Goal: Task Accomplishment & Management: Use online tool/utility

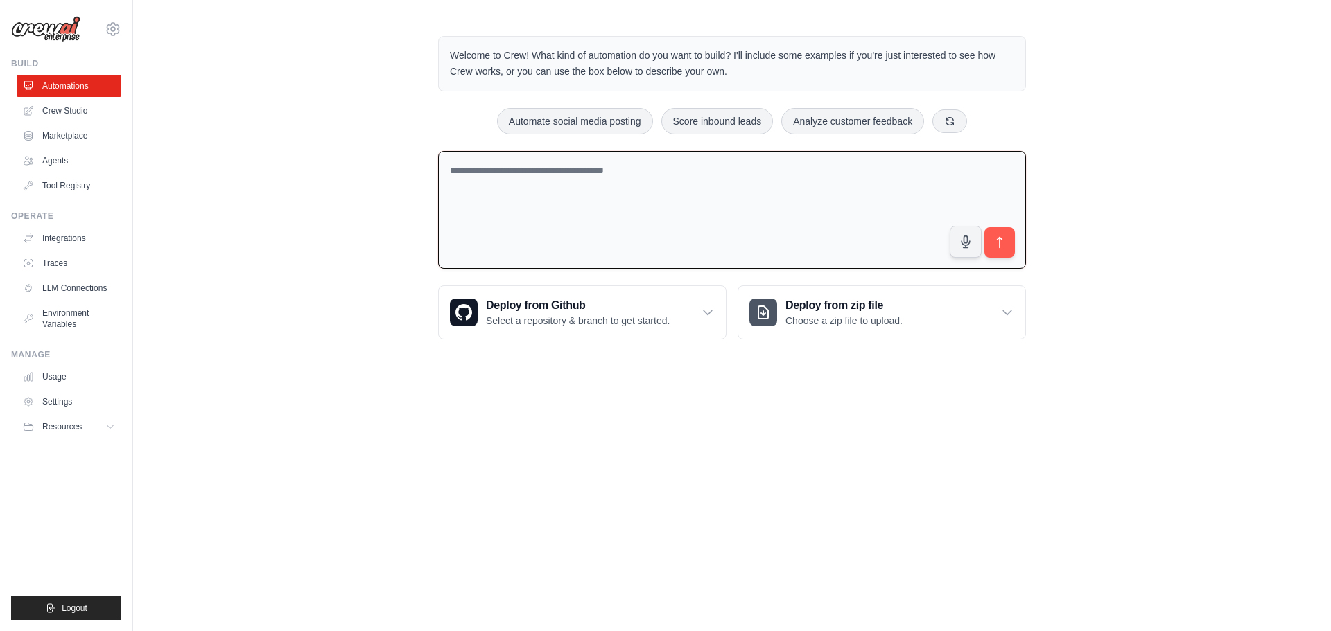
click at [542, 194] on textarea at bounding box center [732, 210] width 588 height 119
click at [62, 242] on link "Integrations" at bounding box center [70, 238] width 105 height 22
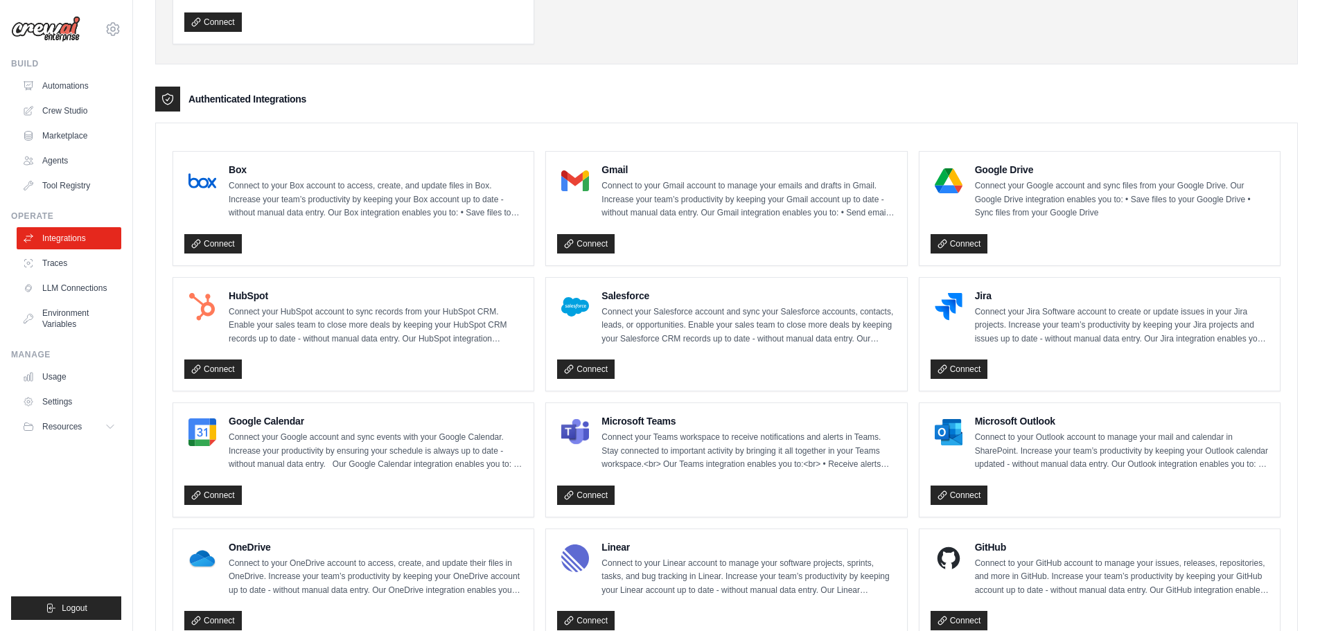
scroll to position [274, 0]
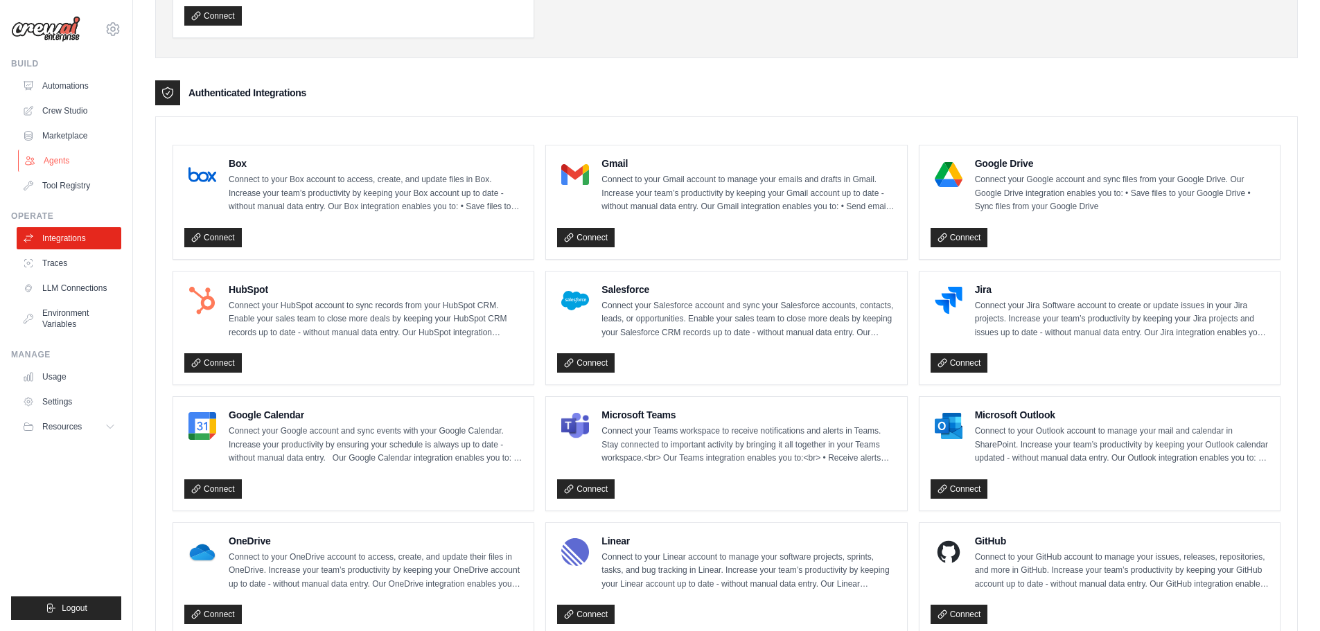
click at [69, 163] on link "Agents" at bounding box center [70, 161] width 105 height 22
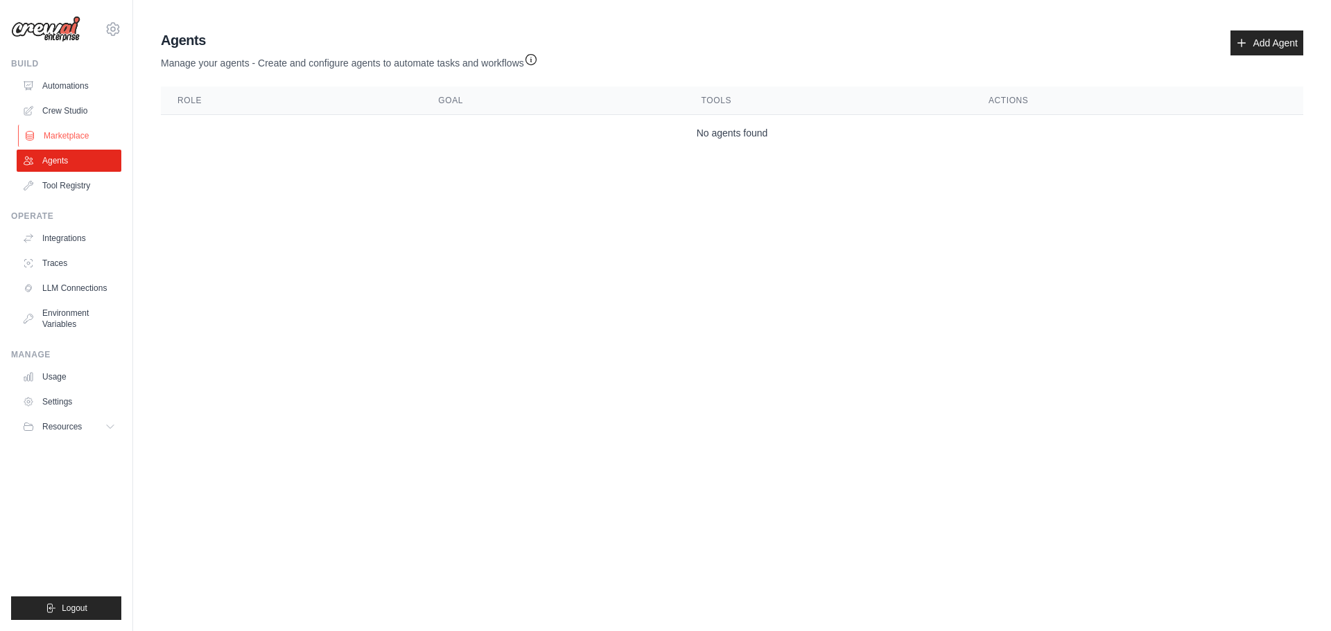
click at [78, 140] on link "Marketplace" at bounding box center [70, 136] width 105 height 22
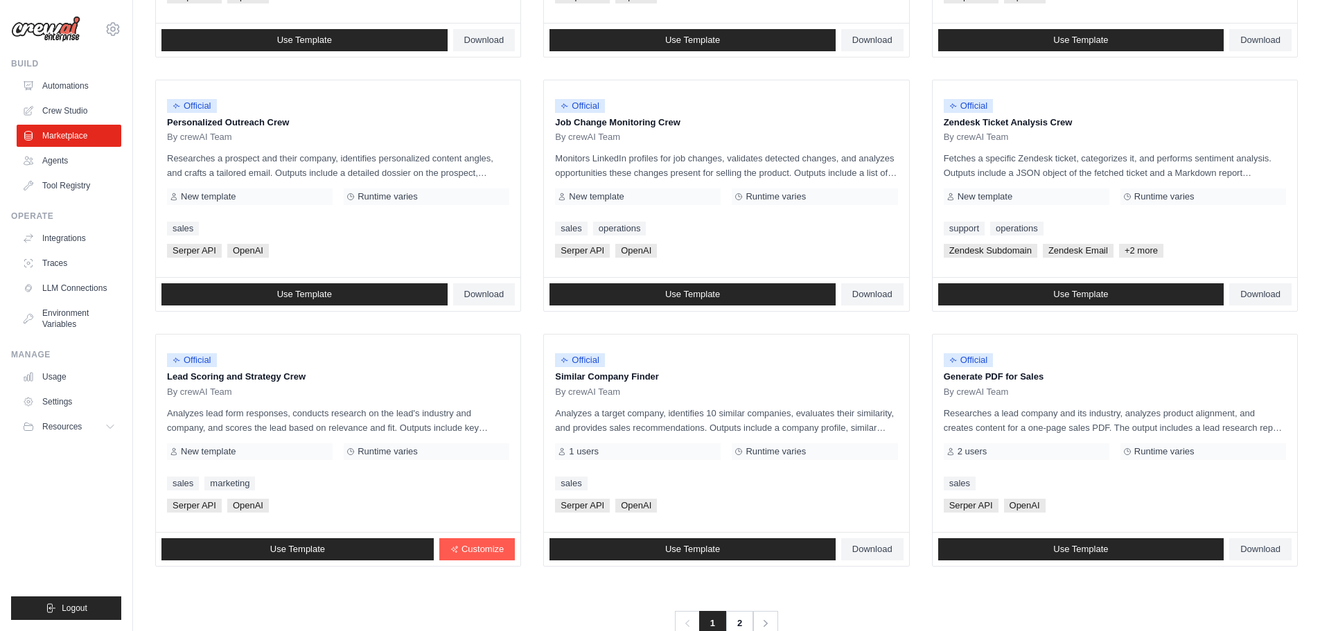
scroll to position [653, 0]
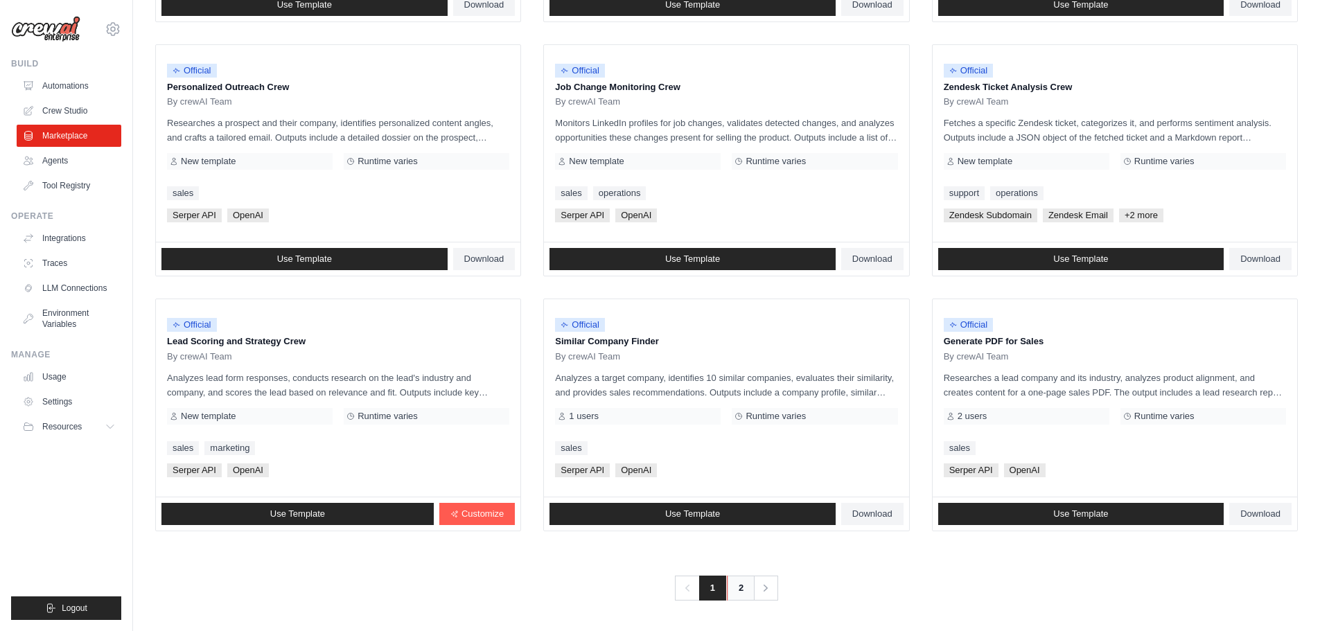
click at [741, 590] on link "2" at bounding box center [741, 588] width 28 height 25
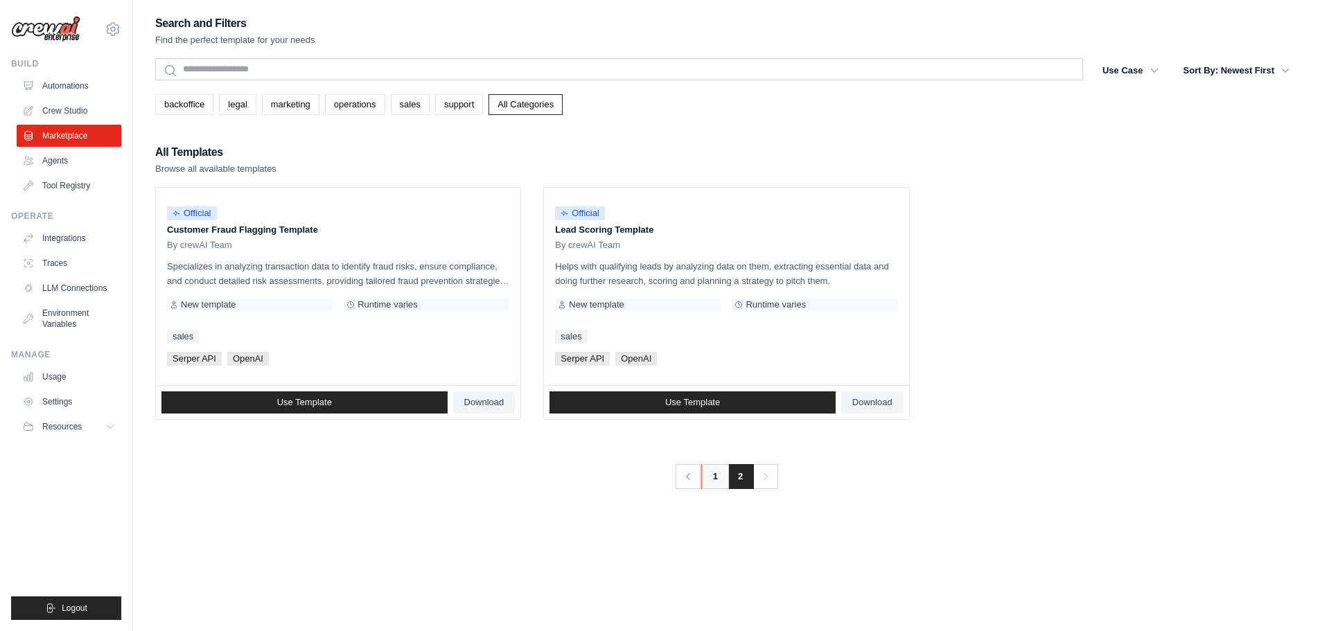
click at [705, 479] on link "1" at bounding box center [715, 476] width 28 height 25
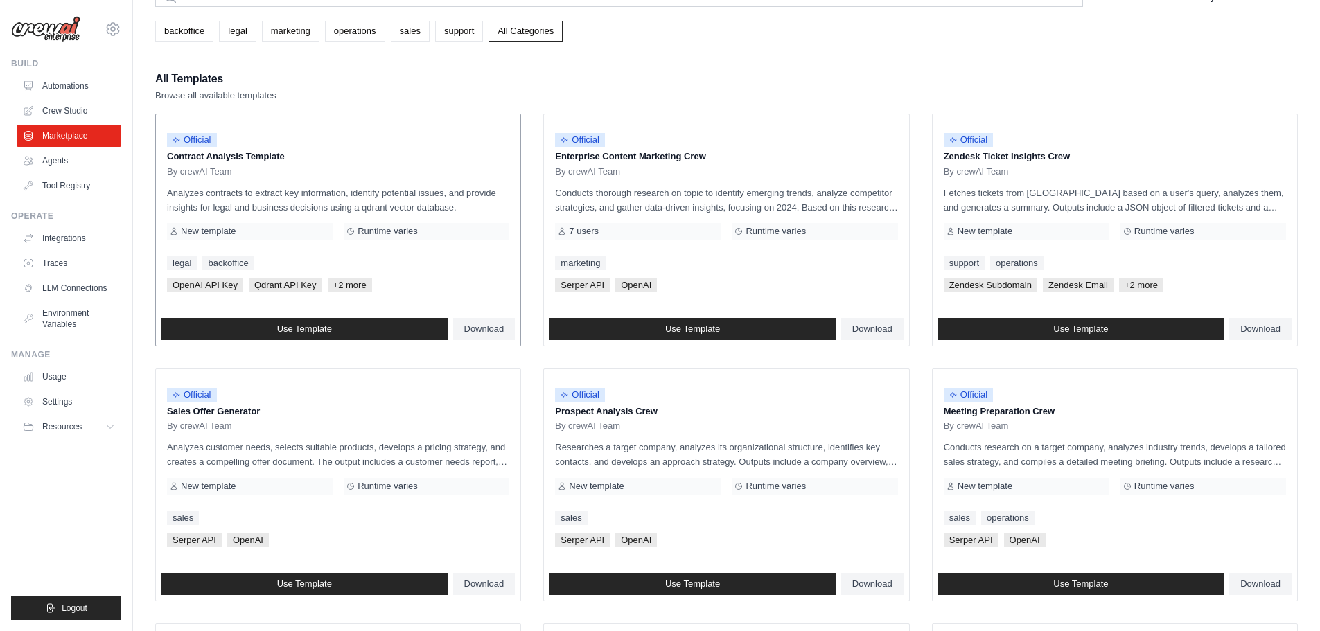
scroll to position [74, 0]
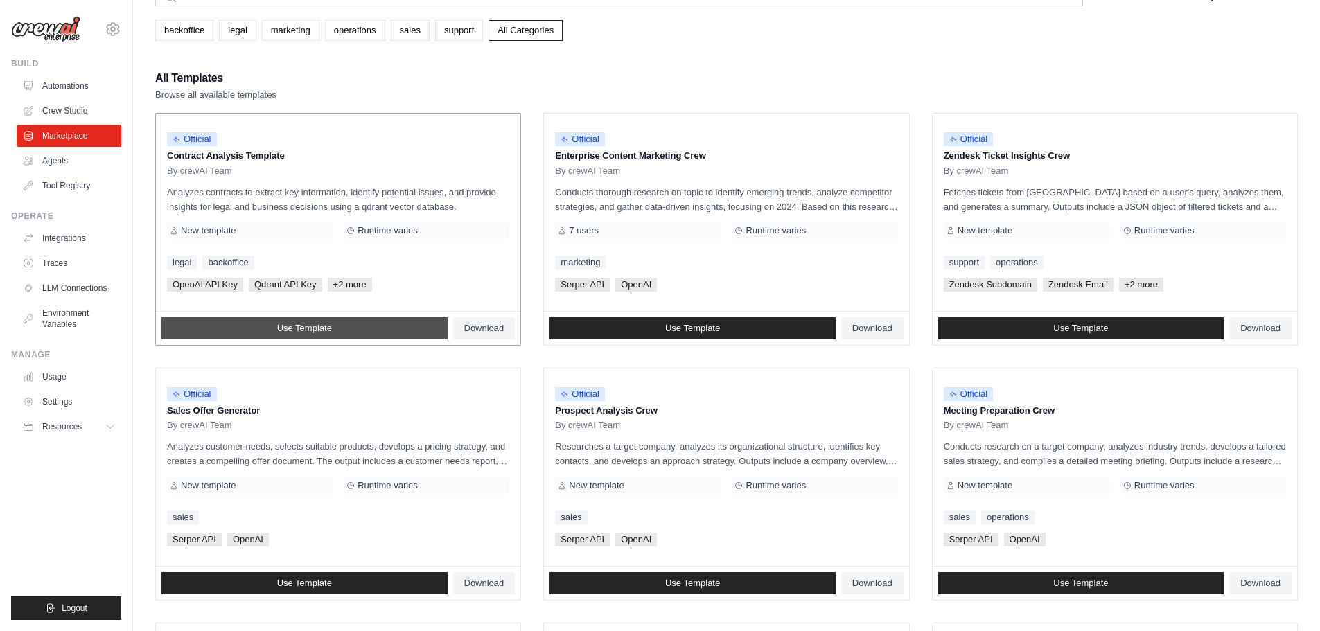
click at [312, 328] on span "Use Template" at bounding box center [304, 328] width 55 height 11
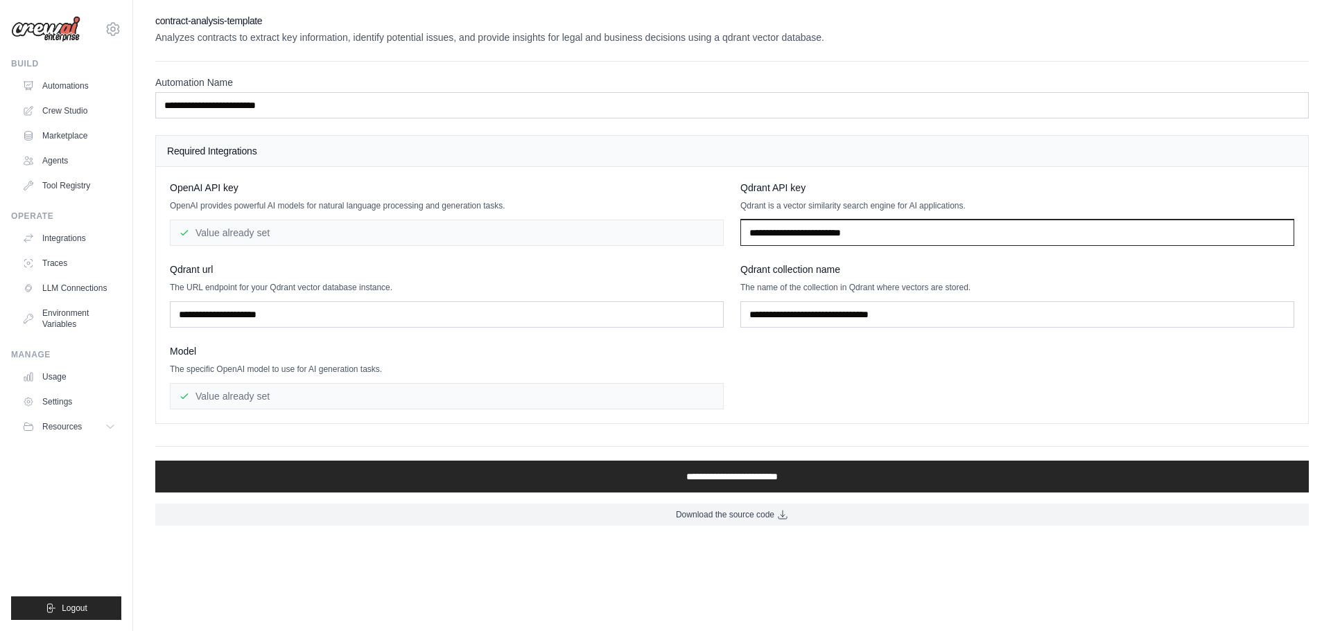
click at [776, 238] on input "text" at bounding box center [1017, 233] width 554 height 26
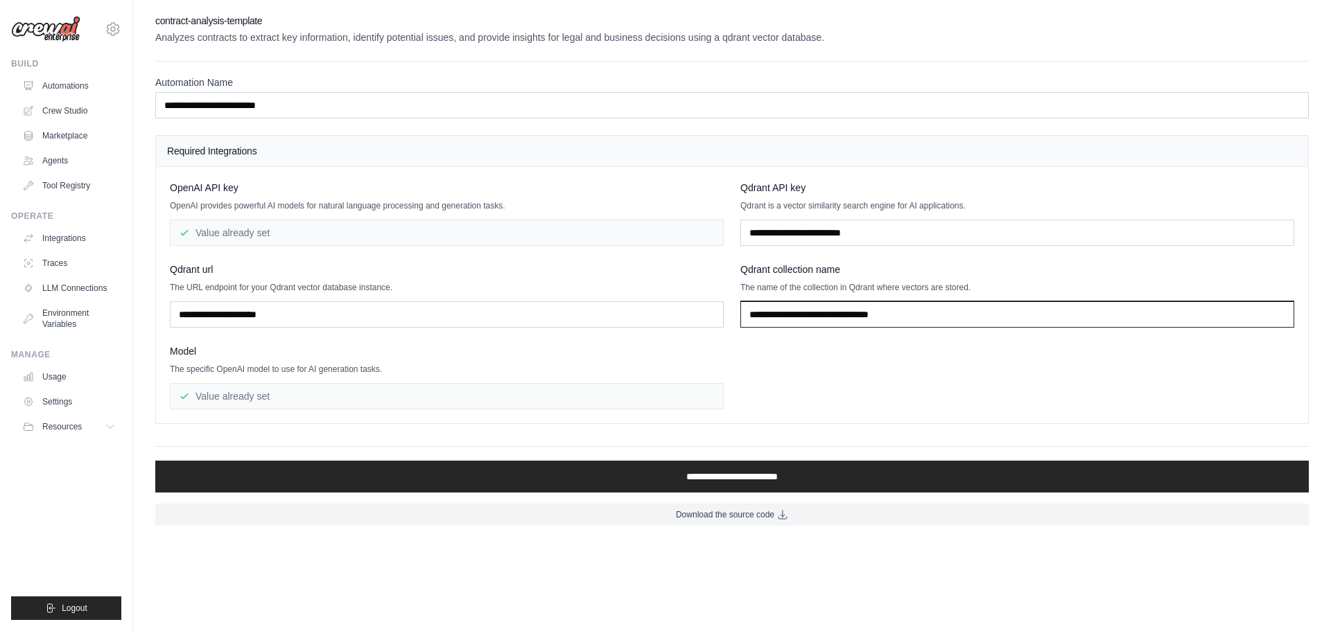
click at [770, 317] on input "text" at bounding box center [1017, 314] width 554 height 26
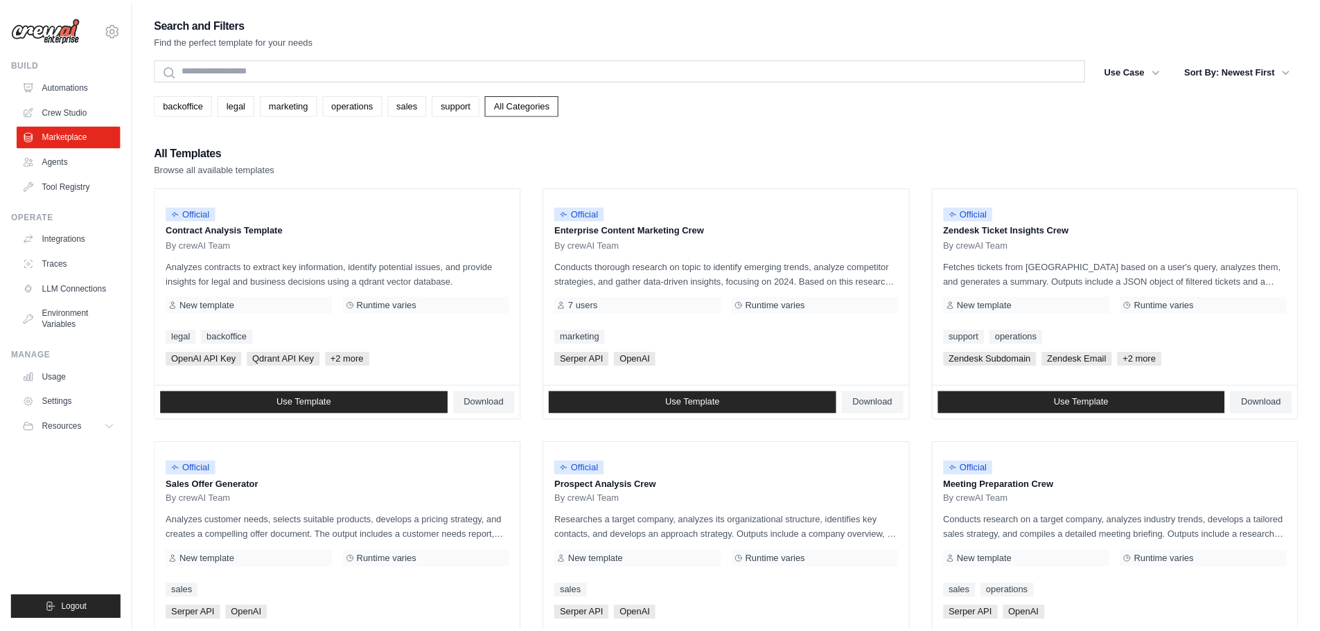
scroll to position [74, 0]
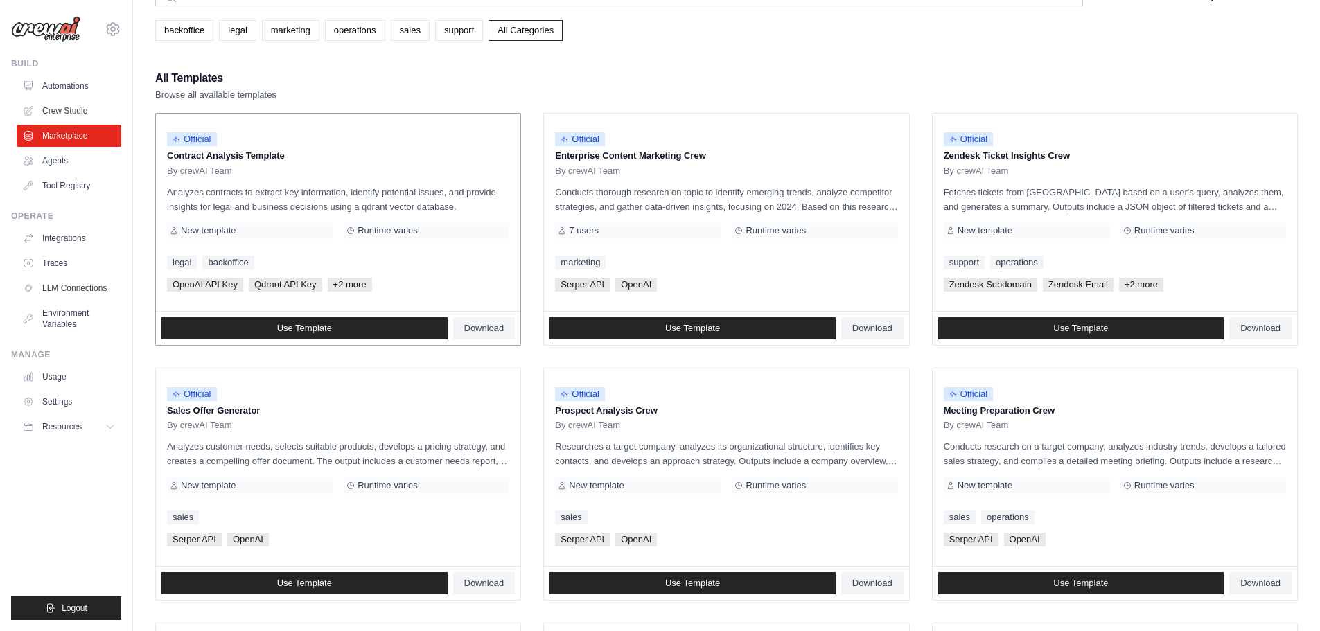
click at [358, 284] on span "+2 more" at bounding box center [350, 285] width 44 height 14
click at [420, 325] on link "Use Template" at bounding box center [304, 328] width 286 height 22
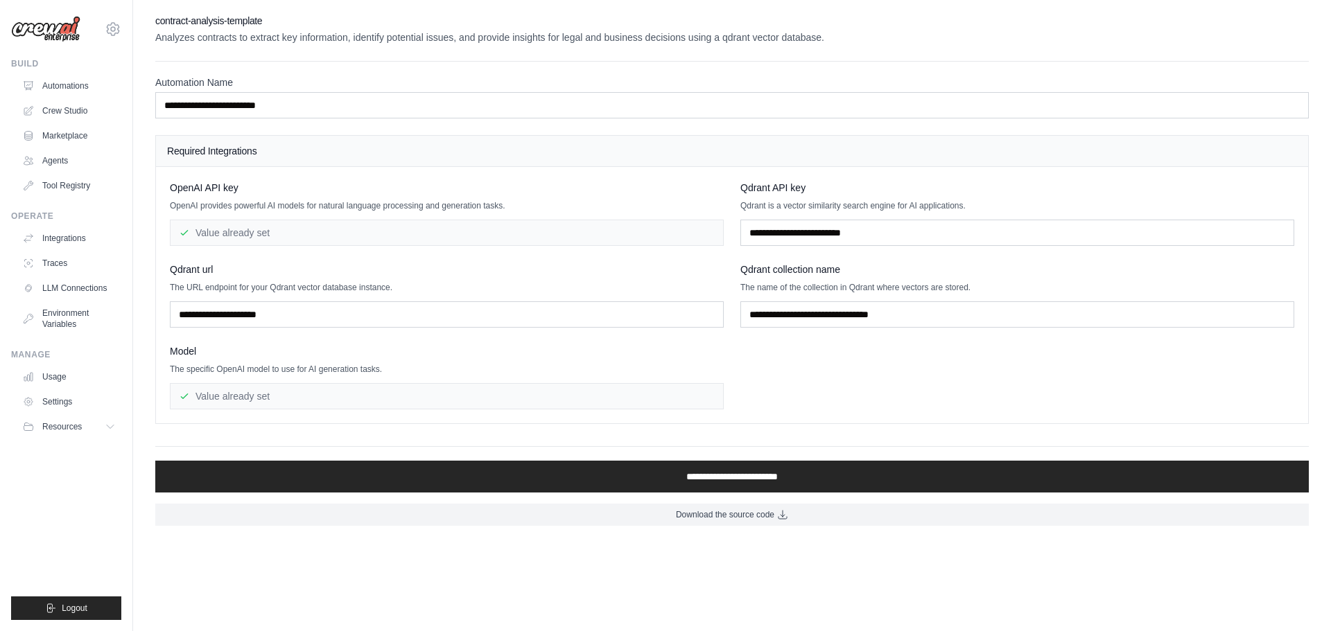
click at [744, 191] on span "Qdrant API key" at bounding box center [772, 188] width 65 height 14
copy div "Qdrant API key"
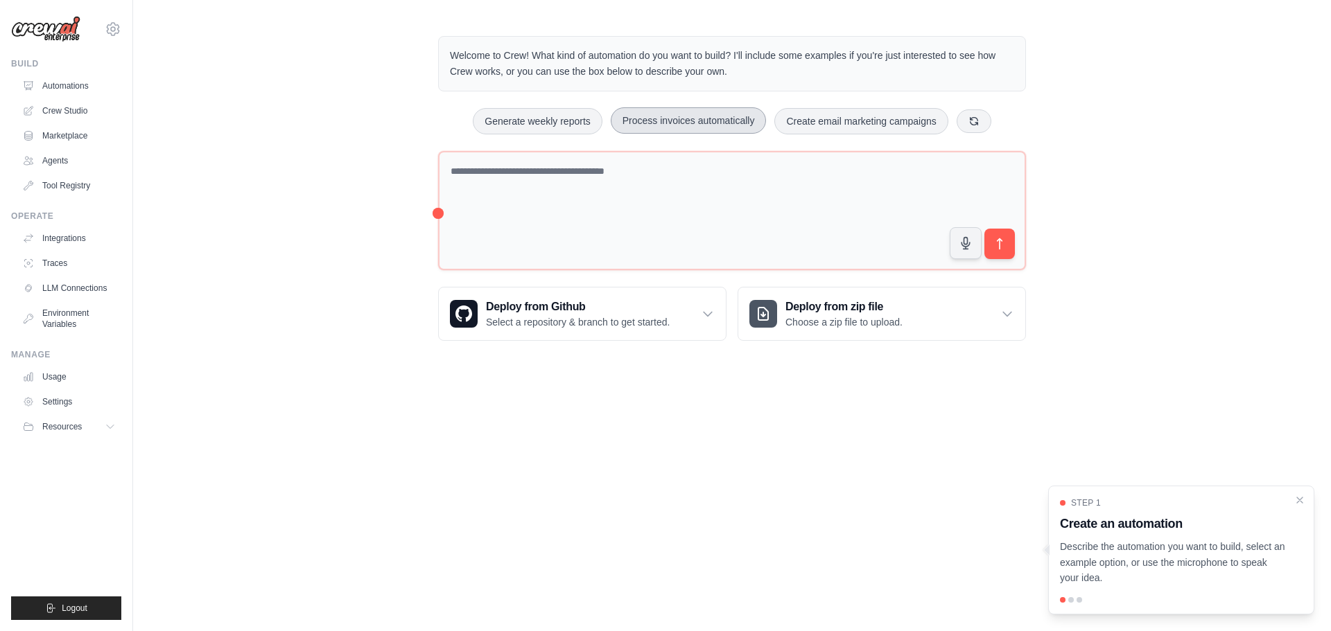
click at [656, 114] on button "Process invoices automatically" at bounding box center [689, 120] width 156 height 26
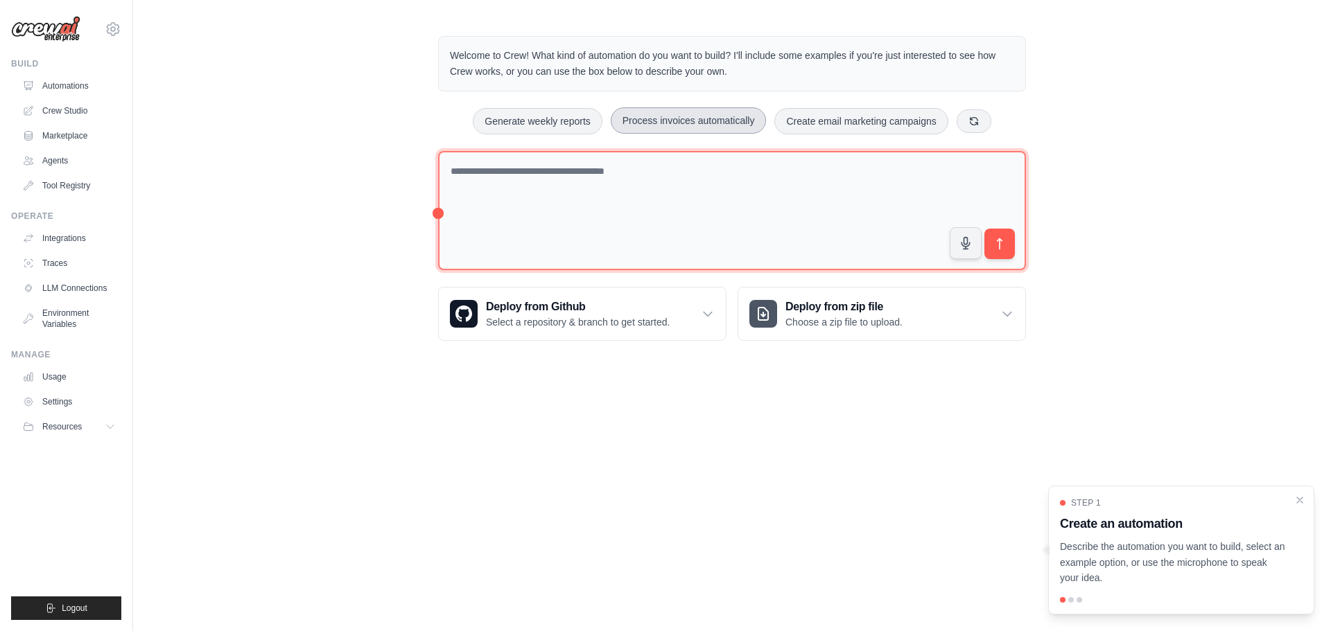
type textarea "**********"
